Goal: Find specific page/section: Find specific page/section

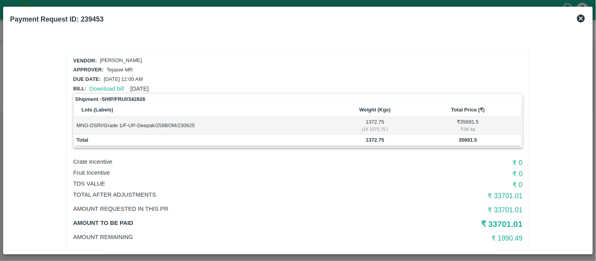
click at [581, 18] on icon at bounding box center [580, 18] width 9 height 9
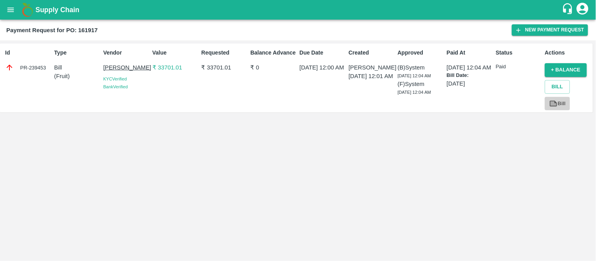
click at [561, 105] on link "Bill" at bounding box center [557, 104] width 25 height 14
